Goal: Information Seeking & Learning: Learn about a topic

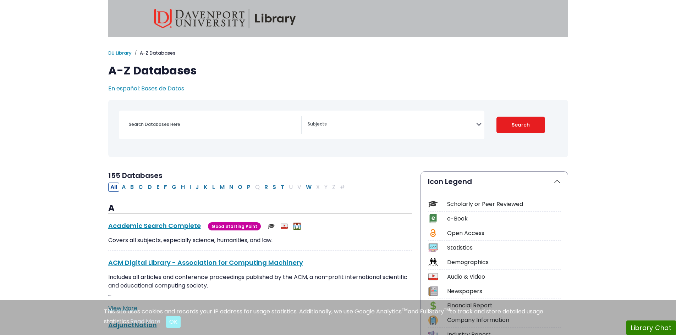
select select "Database Subject Filter"
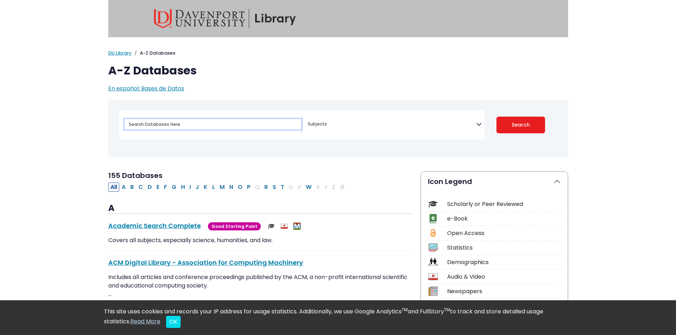
click at [139, 124] on input "Search database by title or keyword" at bounding box center [213, 124] width 177 height 10
type input "scienceDirect"
click at [273, 187] on button "S" at bounding box center [274, 187] width 8 height 9
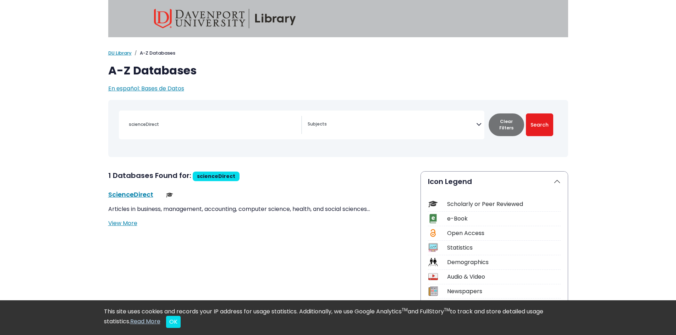
click at [479, 125] on icon "Search filters" at bounding box center [478, 123] width 5 height 11
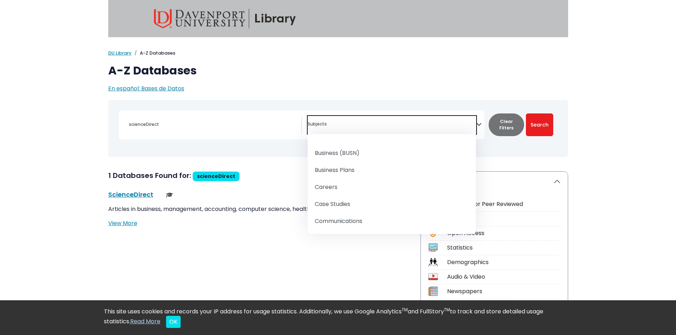
scroll to position [106, 0]
select select "219040"
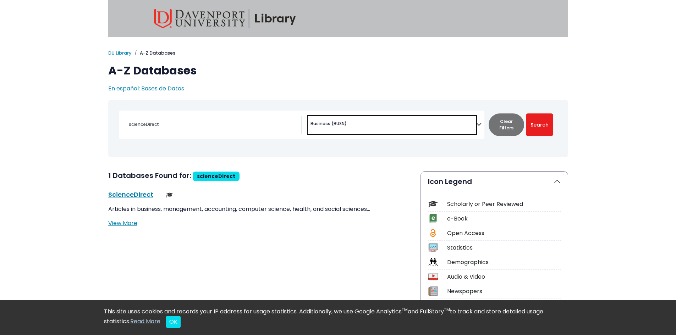
scroll to position [55, 0]
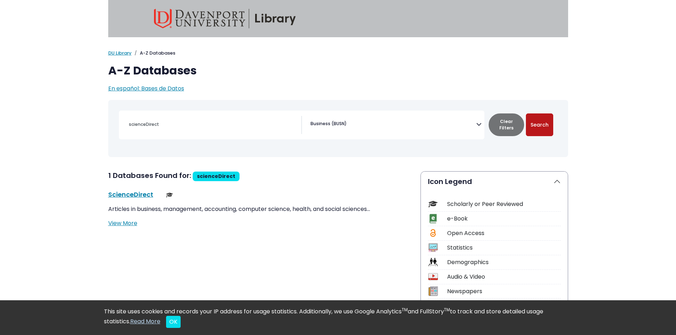
click at [544, 124] on button "Search" at bounding box center [539, 125] width 27 height 23
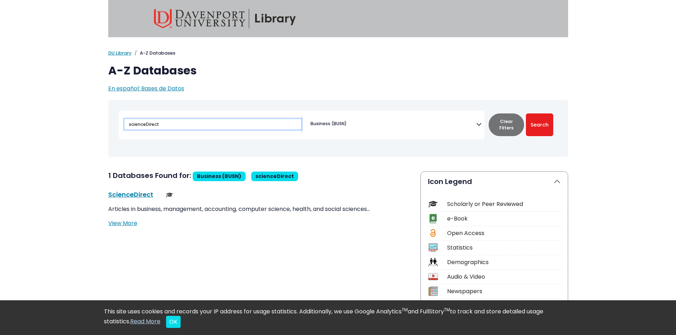
click at [255, 121] on input "scienceDirect" at bounding box center [213, 124] width 177 height 10
drag, startPoint x: 185, startPoint y: 125, endPoint x: 54, endPoint y: 118, distance: 130.4
click at [542, 121] on button "Search" at bounding box center [539, 125] width 27 height 23
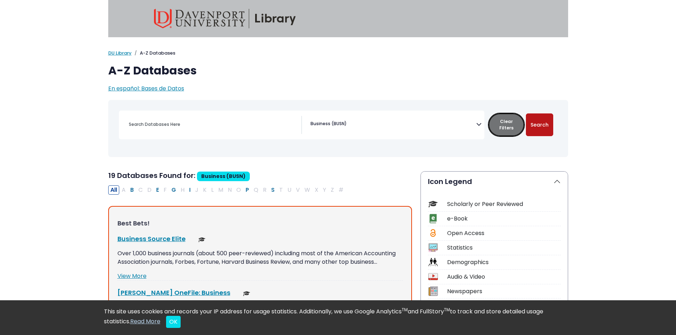
click at [510, 120] on button "Clear Filters" at bounding box center [506, 125] width 35 height 23
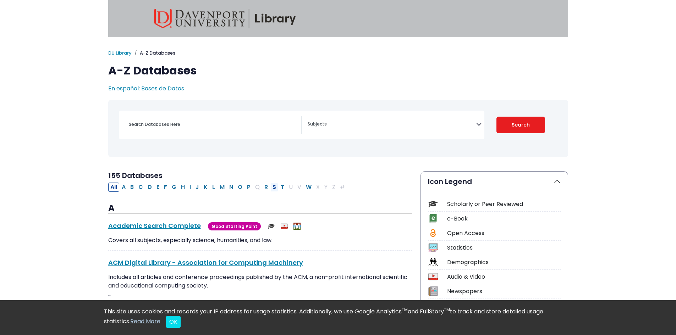
click at [273, 184] on button "S" at bounding box center [274, 187] width 8 height 9
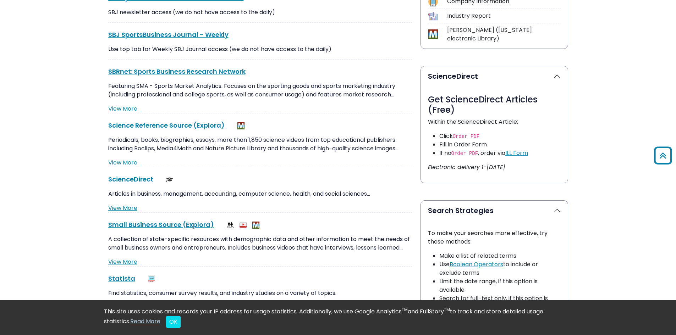
scroll to position [319, 0]
click at [130, 177] on link "ScienceDirect This link opens in a new window" at bounding box center [130, 179] width 45 height 9
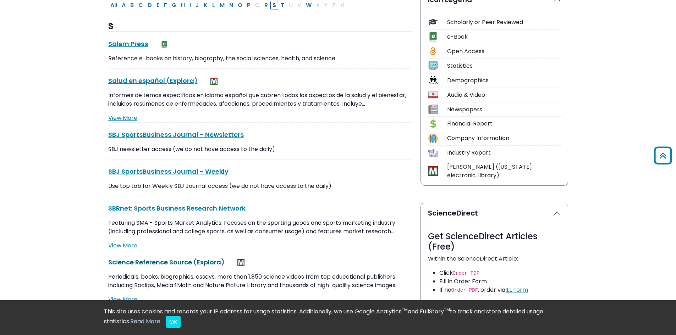
scroll to position [142, 0]
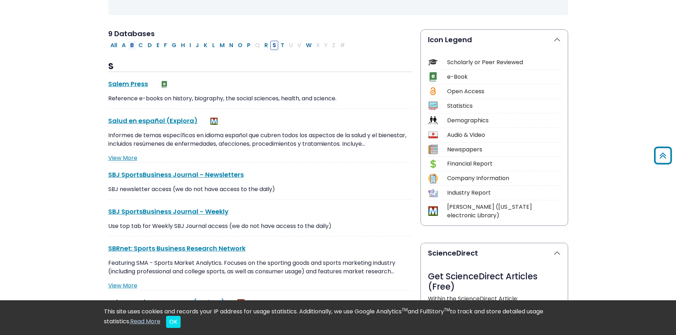
click at [130, 45] on button "B" at bounding box center [132, 45] width 8 height 9
select select "Database Subject Filter"
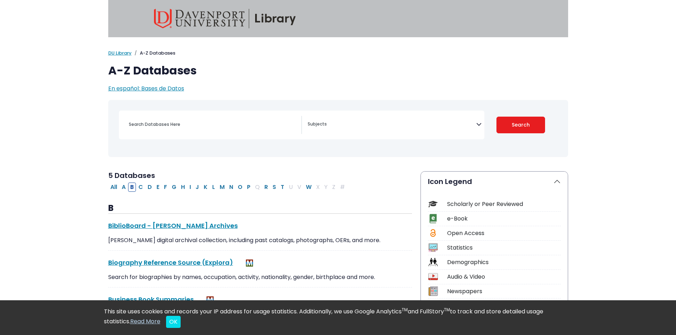
click at [199, 21] on img at bounding box center [225, 19] width 142 height 20
click at [254, 22] on img at bounding box center [225, 19] width 142 height 20
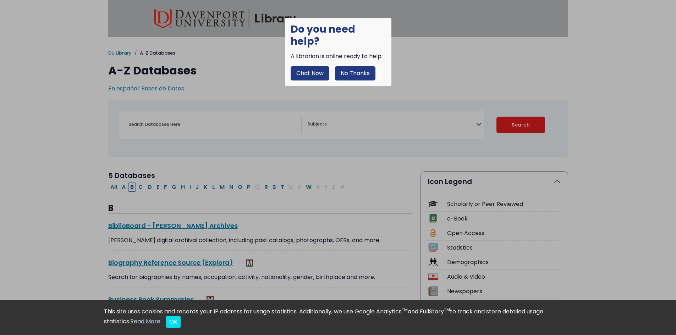
click at [366, 66] on button "No Thanks" at bounding box center [355, 73] width 40 height 14
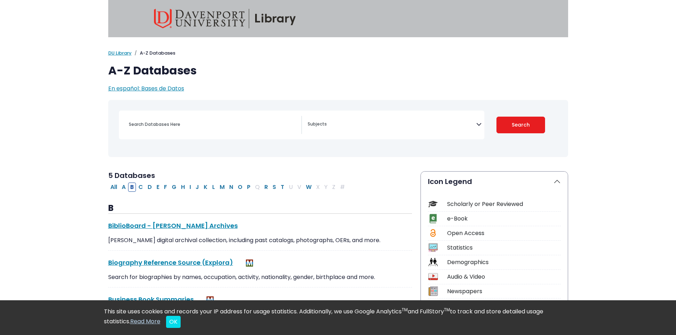
click at [212, 14] on img at bounding box center [225, 19] width 142 height 20
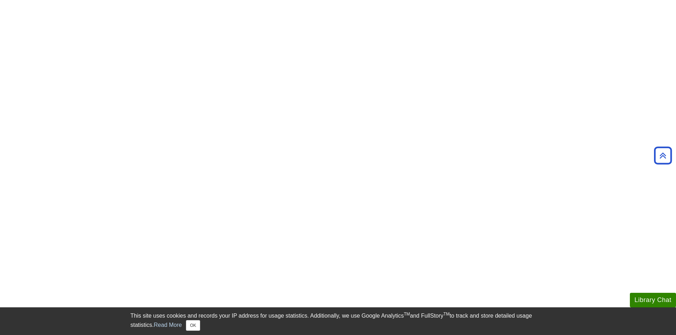
scroll to position [106, 0]
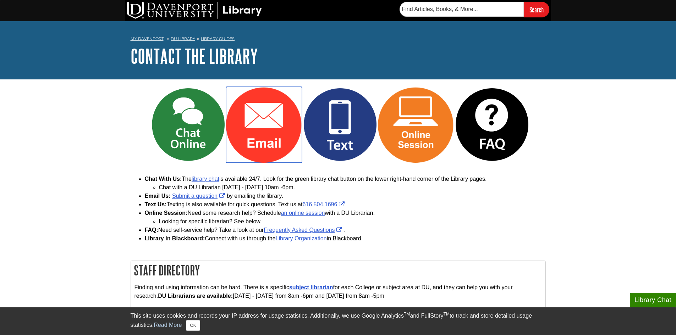
click at [262, 135] on img "Link opens in new window" at bounding box center [264, 125] width 76 height 76
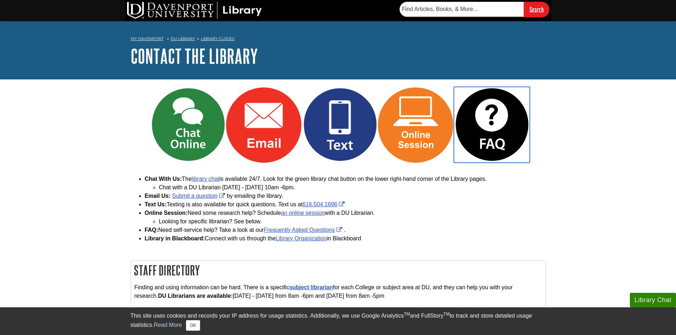
click at [490, 129] on img "Link opens in new window" at bounding box center [492, 125] width 76 height 76
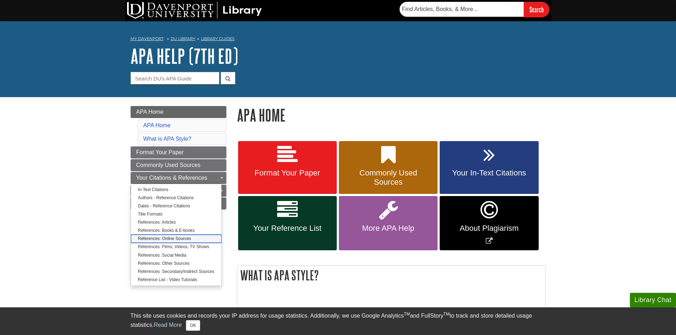
click at [167, 240] on link "References: Online Sources" at bounding box center [176, 239] width 90 height 8
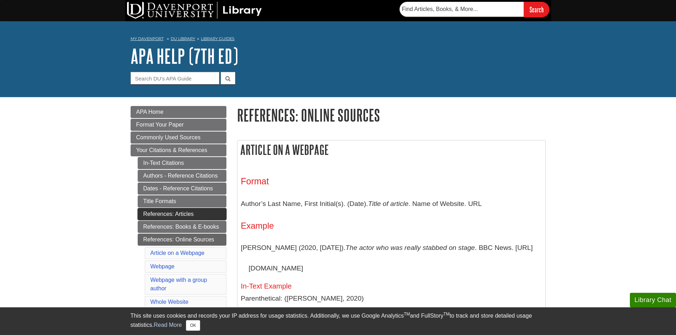
click at [178, 215] on link "References: Articles" at bounding box center [182, 214] width 89 height 12
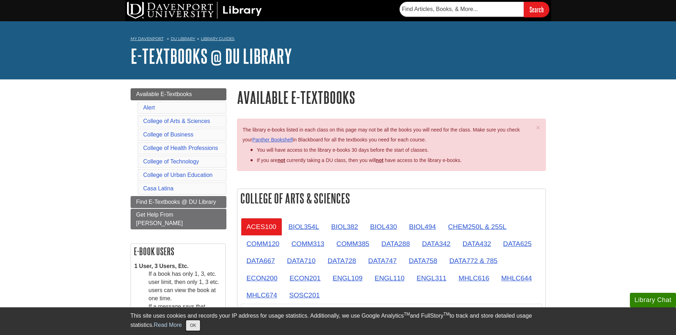
click at [193, 326] on button "OK" at bounding box center [193, 325] width 14 height 11
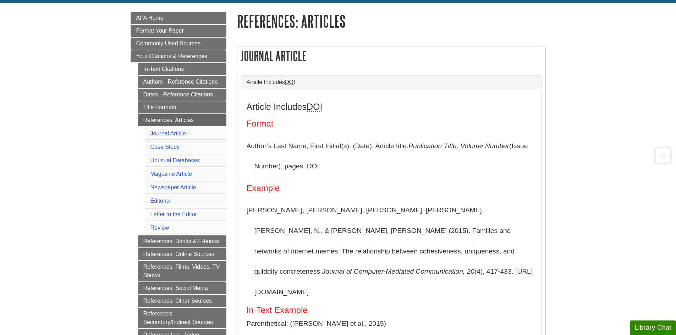
scroll to position [106, 0]
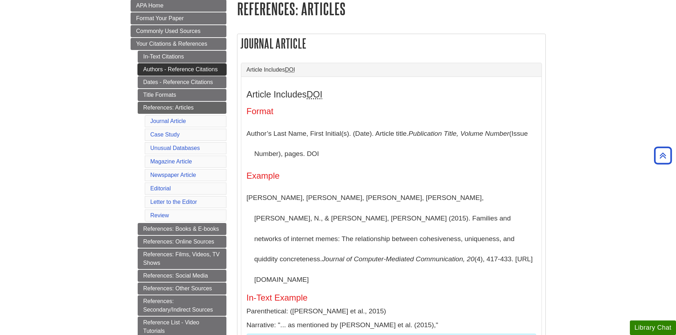
click at [164, 70] on link "Authors - Reference Citations" at bounding box center [182, 70] width 89 height 12
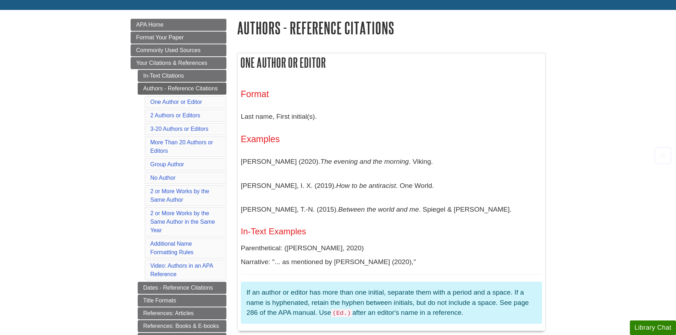
scroll to position [106, 0]
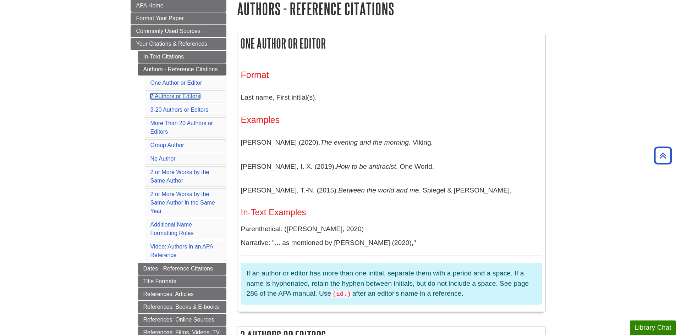
click at [174, 94] on link "2 Authors or Editors" at bounding box center [175, 96] width 50 height 6
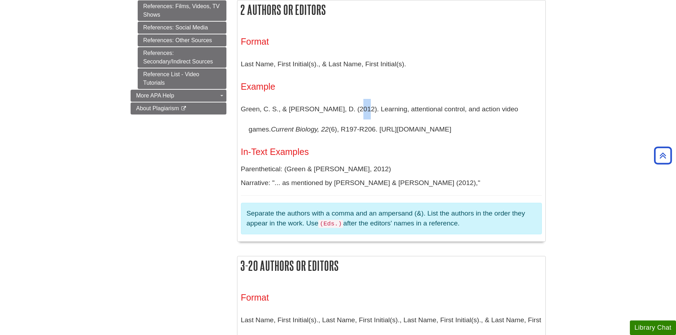
drag, startPoint x: 348, startPoint y: 107, endPoint x: 352, endPoint y: 106, distance: 4.7
click at [352, 106] on p "Green, C. S., & Bavelier, D. (2012). Learning, attentional control, and action …" at bounding box center [391, 119] width 301 height 41
click at [447, 119] on p "Green, C. S., & Bavelier, D. (2012). Learning, attentional control, and action …" at bounding box center [391, 119] width 301 height 41
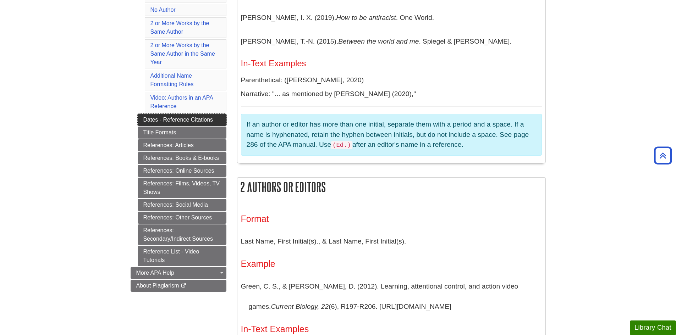
scroll to position [185, 0]
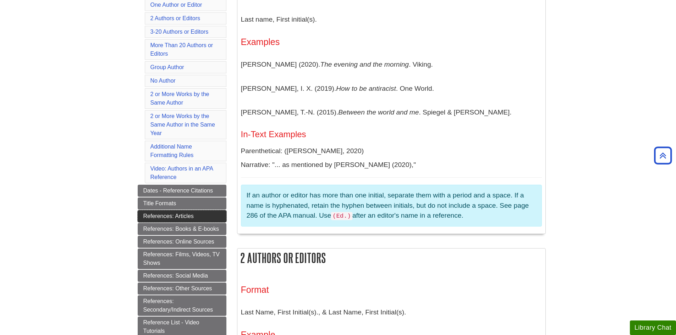
click at [175, 218] on link "References: Articles" at bounding box center [182, 216] width 89 height 12
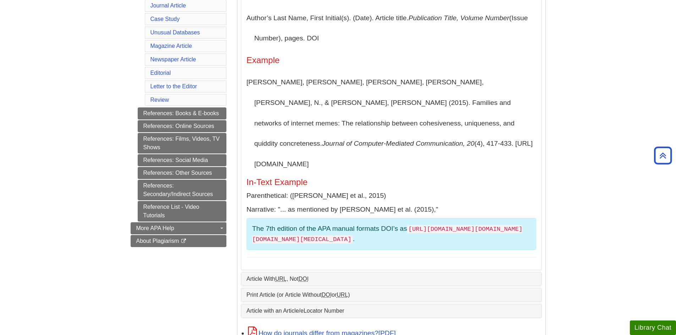
scroll to position [213, 0]
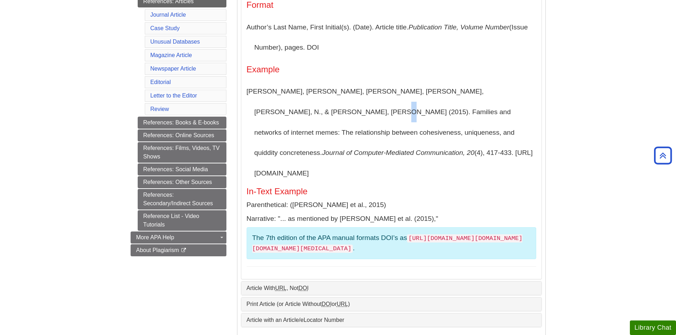
click at [278, 112] on p "[PERSON_NAME], [PERSON_NAME], [PERSON_NAME], [PERSON_NAME], [PERSON_NAME], N., …" at bounding box center [392, 132] width 290 height 102
click at [284, 110] on p "[PERSON_NAME], [PERSON_NAME], [PERSON_NAME], [PERSON_NAME], [PERSON_NAME], N., …" at bounding box center [392, 132] width 290 height 102
click at [444, 111] on p "[PERSON_NAME], [PERSON_NAME], [PERSON_NAME], [PERSON_NAME], [PERSON_NAME], N., …" at bounding box center [392, 132] width 290 height 102
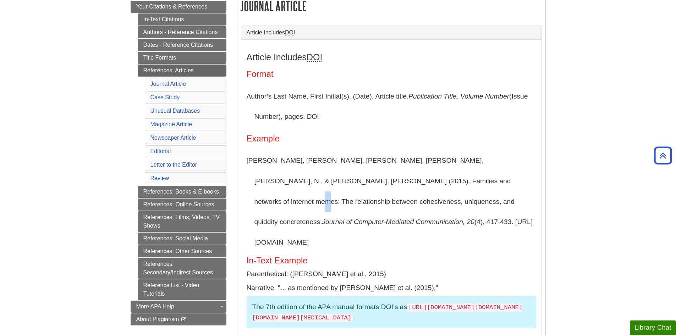
scroll to position [142, 0]
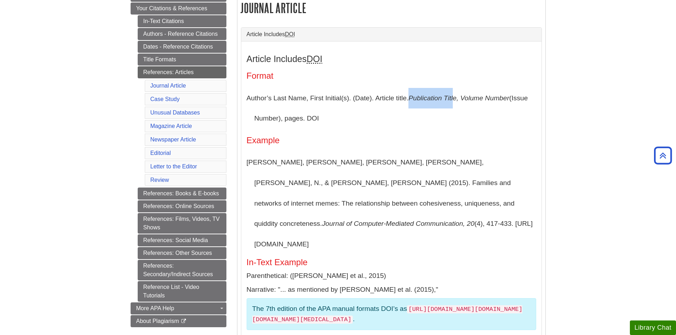
drag, startPoint x: 412, startPoint y: 97, endPoint x: 455, endPoint y: 92, distance: 43.9
click at [455, 92] on p "Author’s Last Name, First Initial(s). (Date). Article title. Publication Title,…" at bounding box center [392, 108] width 290 height 41
drag, startPoint x: 308, startPoint y: 115, endPoint x: 319, endPoint y: 115, distance: 10.3
click at [319, 115] on p "Author’s Last Name, First Initial(s). (Date). Article title. Publication Title,…" at bounding box center [392, 108] width 290 height 41
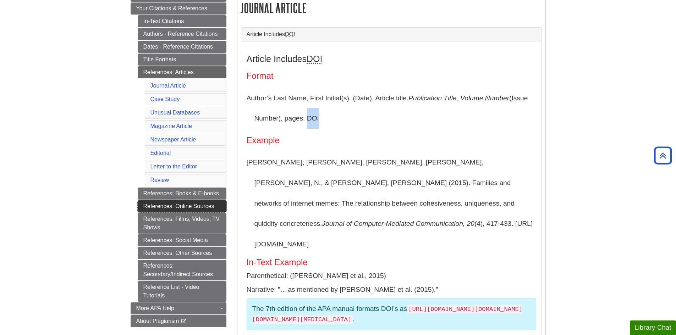
click at [157, 208] on link "References: Online Sources" at bounding box center [182, 207] width 89 height 12
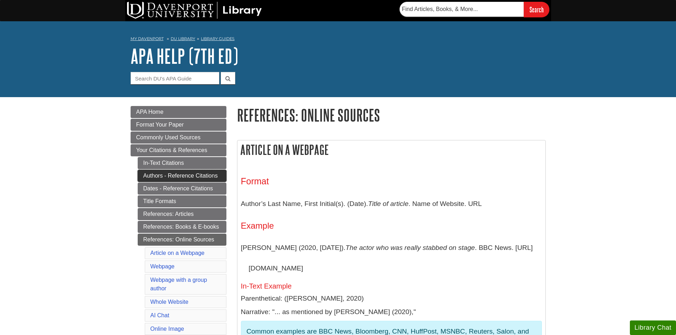
click at [160, 176] on link "Authors - Reference Citations" at bounding box center [182, 176] width 89 height 12
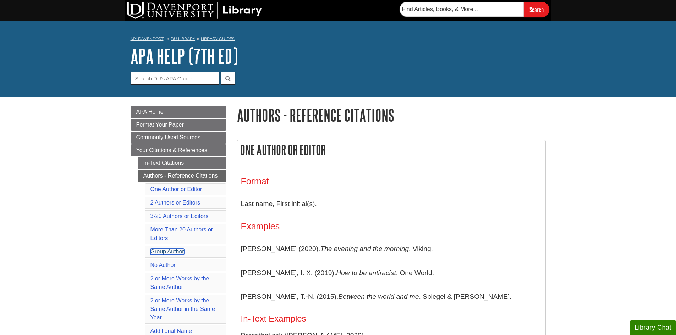
click at [172, 251] on link "Group Author" at bounding box center [167, 252] width 34 height 6
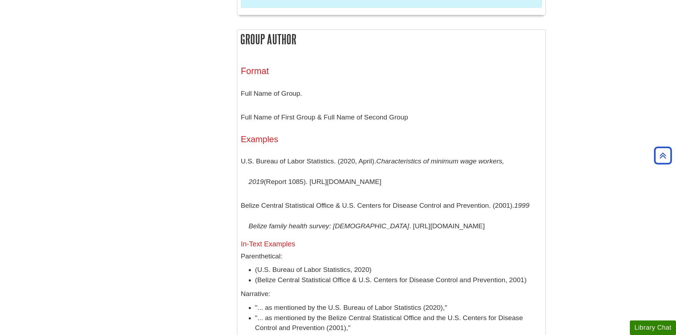
scroll to position [1365, 0]
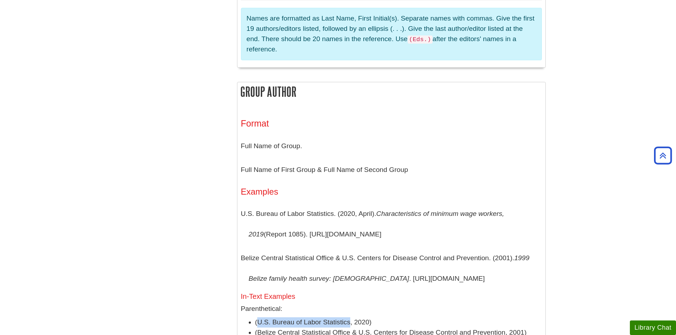
drag, startPoint x: 257, startPoint y: 238, endPoint x: 351, endPoint y: 242, distance: 94.1
click at [351, 318] on li "(U.S. Bureau of Labor Statistics, 2020)" at bounding box center [398, 323] width 287 height 10
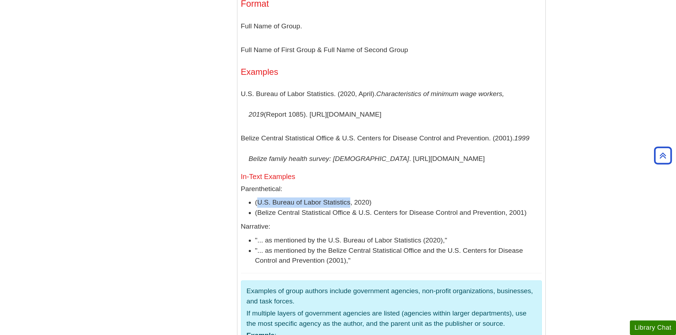
scroll to position [1507, 0]
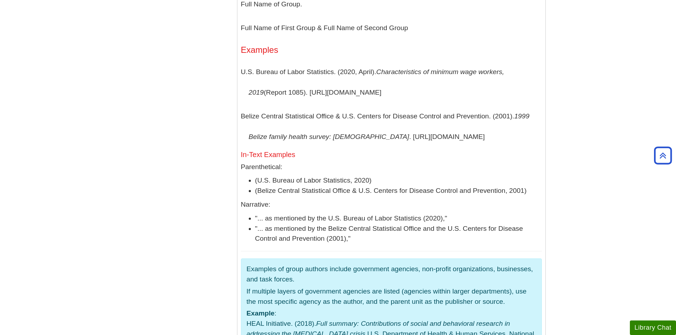
click at [247, 264] on p "Examples of group authors include government agencies, non-profit organizations…" at bounding box center [392, 274] width 290 height 21
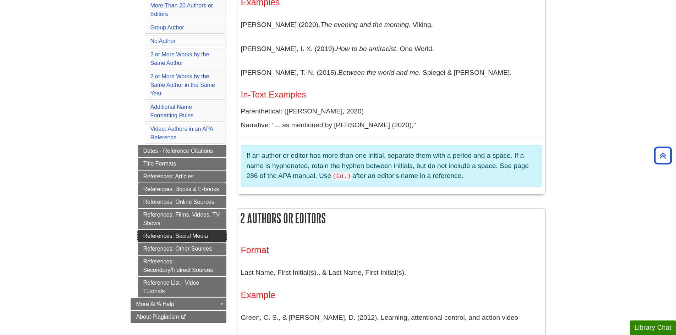
scroll to position [265, 0]
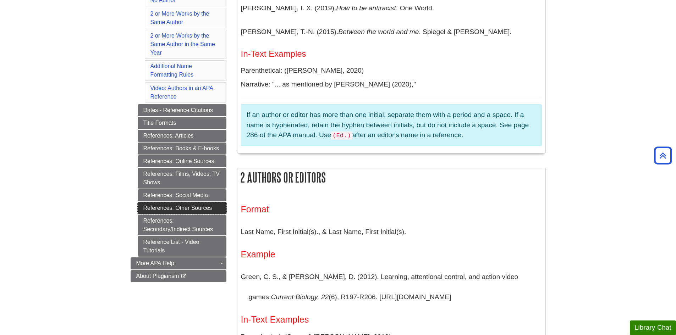
click at [170, 208] on link "References: Other Sources" at bounding box center [182, 208] width 89 height 12
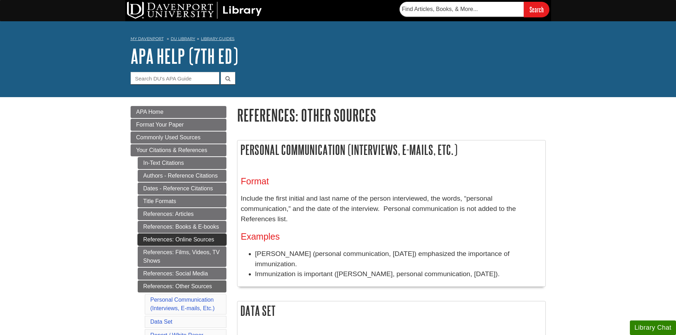
click at [162, 237] on link "References: Online Sources" at bounding box center [182, 240] width 89 height 12
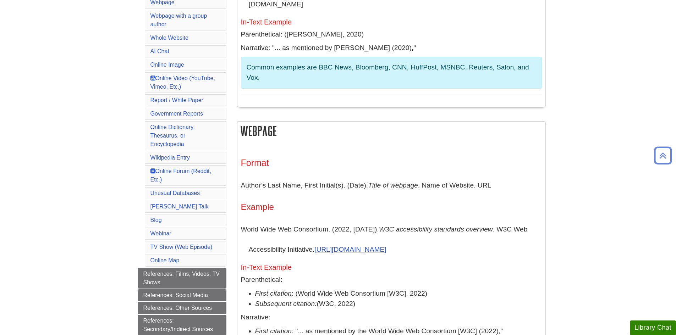
scroll to position [355, 0]
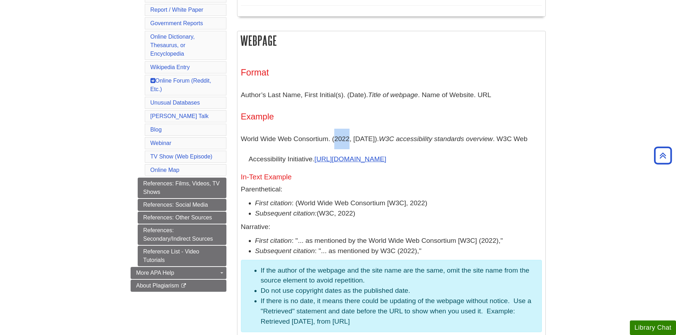
drag, startPoint x: 335, startPoint y: 140, endPoint x: 349, endPoint y: 137, distance: 14.8
click at [349, 137] on p "World Wide Web Consortium. (2022, [DATE]). W3C accessibility standards overview…" at bounding box center [391, 149] width 301 height 41
drag, startPoint x: 356, startPoint y: 138, endPoint x: 378, endPoint y: 141, distance: 22.6
click at [378, 141] on p "World Wide Web Consortium. (2022, [DATE]). W3C accessibility standards overview…" at bounding box center [391, 149] width 301 height 41
click at [383, 114] on h4 "Example" at bounding box center [391, 116] width 301 height 9
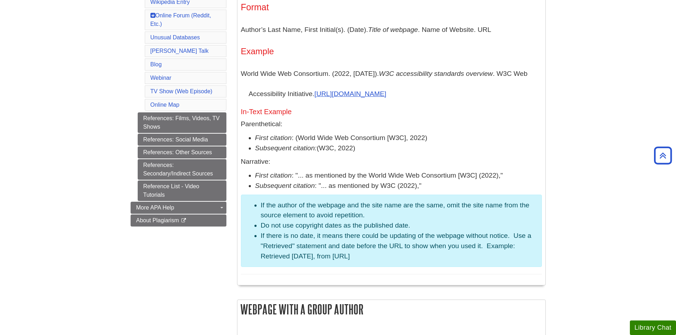
scroll to position [497, 0]
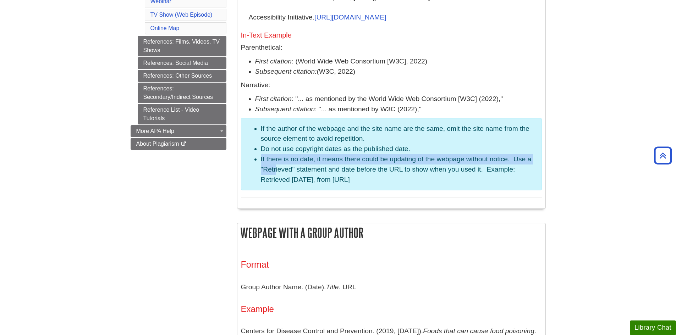
drag, startPoint x: 262, startPoint y: 158, endPoint x: 275, endPoint y: 170, distance: 18.4
click at [275, 170] on li "If there is no date, it means there could be updating of the webpage without no…" at bounding box center [398, 169] width 275 height 31
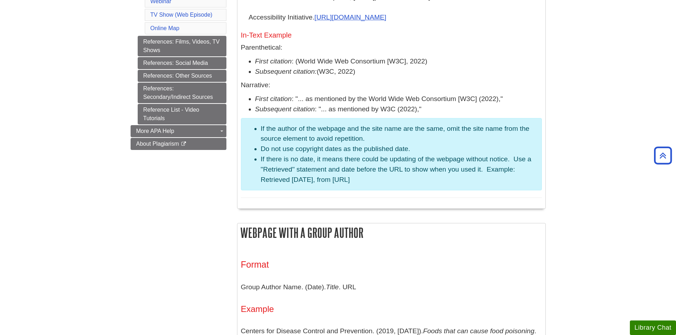
click at [283, 168] on li "If there is no date, it means there could be updating of the webpage without no…" at bounding box center [398, 169] width 275 height 31
drag, startPoint x: 291, startPoint y: 178, endPoint x: 346, endPoint y: 179, distance: 55.0
click at [346, 179] on li "If there is no date, it means there could be updating of the webpage without no…" at bounding box center [398, 169] width 275 height 31
